Goal: Task Accomplishment & Management: Use online tool/utility

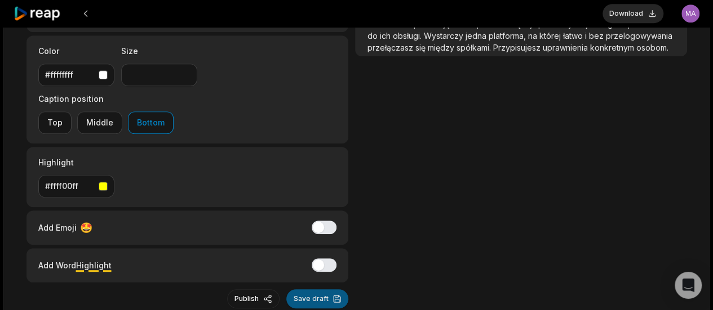
click at [322, 290] on button "Save draft" at bounding box center [317, 299] width 62 height 19
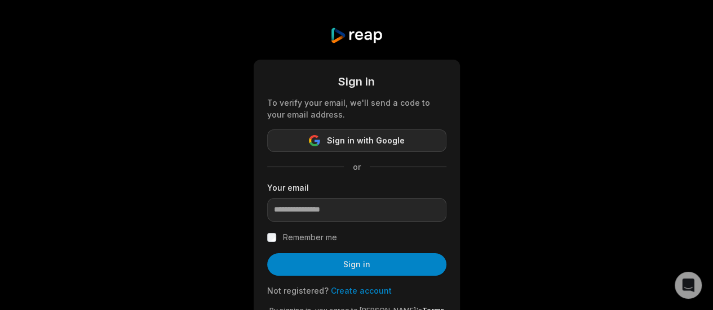
click at [391, 148] on button "Sign in with Google" at bounding box center [356, 141] width 179 height 23
